Goal: Navigation & Orientation: Find specific page/section

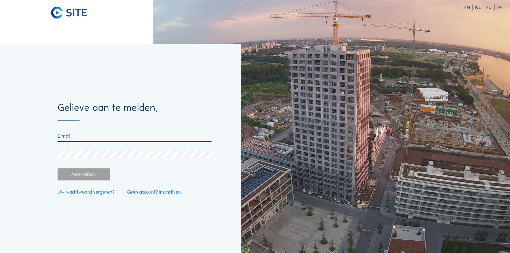
type input "[EMAIL_ADDRESS][DOMAIN_NAME]"
click at [79, 175] on div "Aanmelden." at bounding box center [84, 175] width 52 height 12
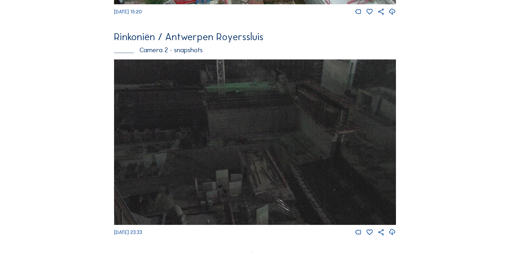
scroll to position [458, 0]
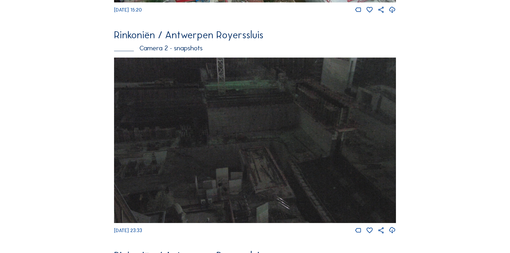
click at [289, 155] on img at bounding box center [255, 141] width 282 height 166
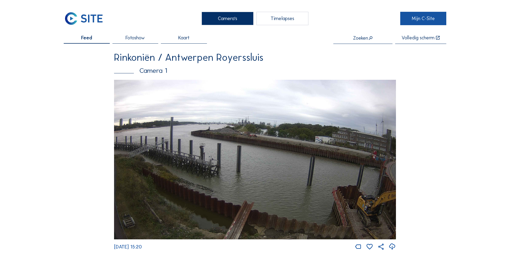
click at [422, 17] on link "Mijn C-Site" at bounding box center [424, 18] width 46 height 13
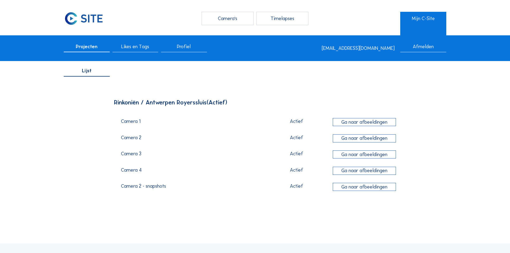
click at [86, 48] on span "Projecten" at bounding box center [87, 46] width 22 height 5
click at [224, 19] on div "Camera's" at bounding box center [228, 18] width 52 height 13
